Goal: Task Accomplishment & Management: Complete application form

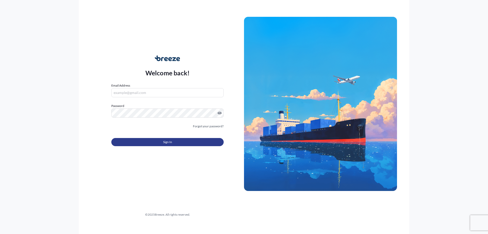
type input "[PERSON_NAME][EMAIL_ADDRESS][DOMAIN_NAME]"
click at [185, 141] on button "Sign In" at bounding box center [167, 142] width 112 height 8
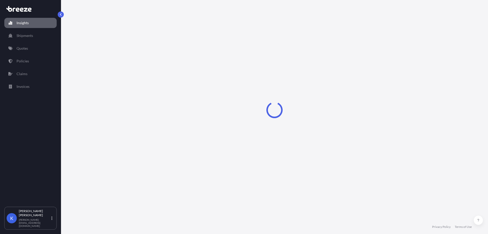
select select "2025"
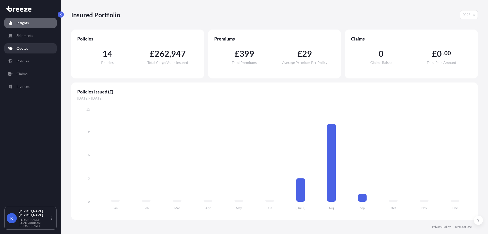
click at [41, 44] on link "Quotes" at bounding box center [30, 48] width 52 height 10
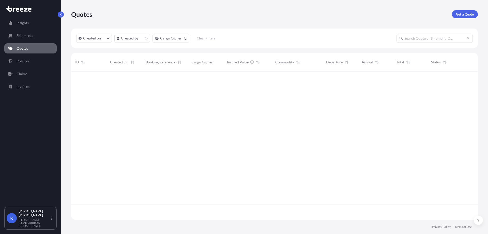
scroll to position [147, 403]
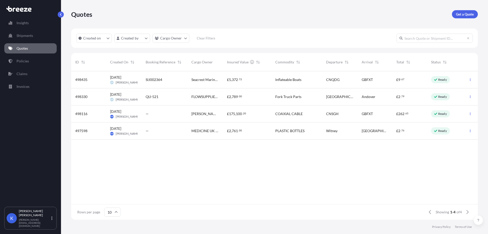
click at [167, 86] on div "SIJ002364" at bounding box center [165, 79] width 46 height 17
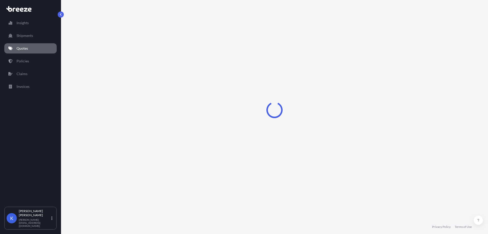
select select "Road"
select select "Sea"
select select "Road"
select select "1"
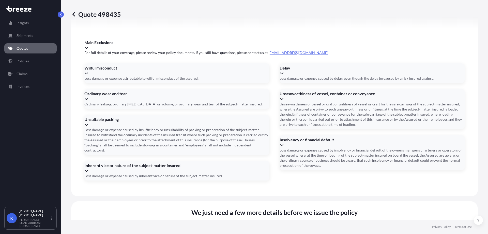
scroll to position [706, 0]
paste input "B75 5SA"
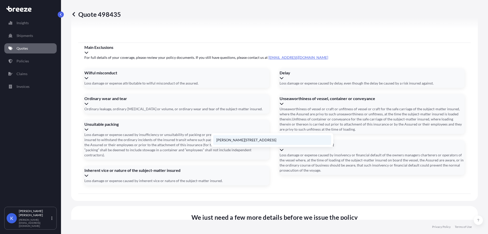
click at [273, 143] on li "[PERSON_NAME][STREET_ADDRESS]" at bounding box center [272, 140] width 118 height 10
type input "[PERSON_NAME][STREET_ADDRESS]"
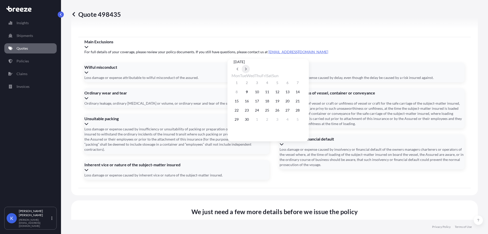
click at [247, 67] on icon at bounding box center [246, 68] width 2 height 3
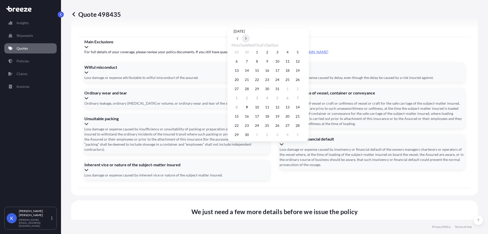
click at [247, 40] on icon at bounding box center [246, 38] width 2 height 3
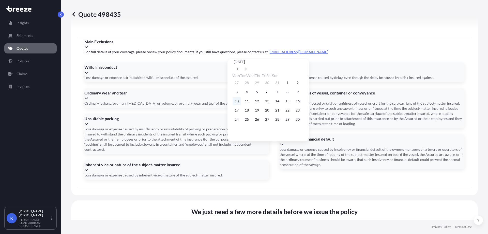
click at [240, 101] on button "10" at bounding box center [237, 101] width 8 height 8
type input "[DATE]"
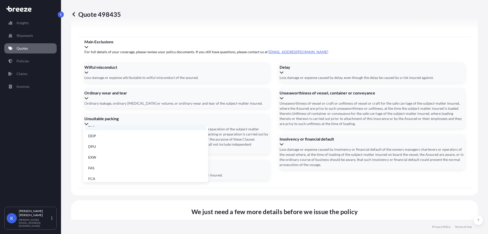
scroll to position [51, 0]
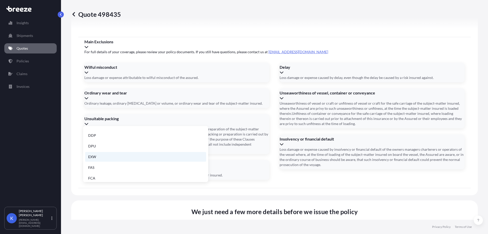
click at [167, 157] on li "EXW" at bounding box center [145, 157] width 121 height 10
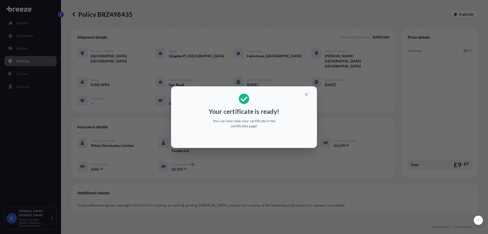
click at [242, 155] on div "Your certificate is ready! You can now view your certificate in the certificate…" at bounding box center [244, 117] width 488 height 234
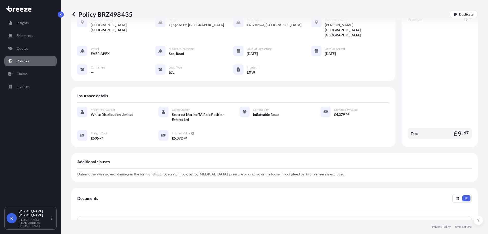
scroll to position [76, 0]
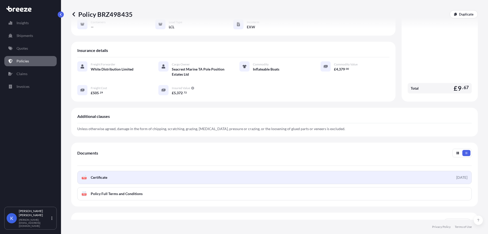
click at [167, 171] on link "PDF Certificate [DATE]" at bounding box center [274, 177] width 395 height 13
click at [138, 171] on link "PDF Certificate [DATE]" at bounding box center [274, 177] width 395 height 13
